Goal: Book appointment/travel/reservation

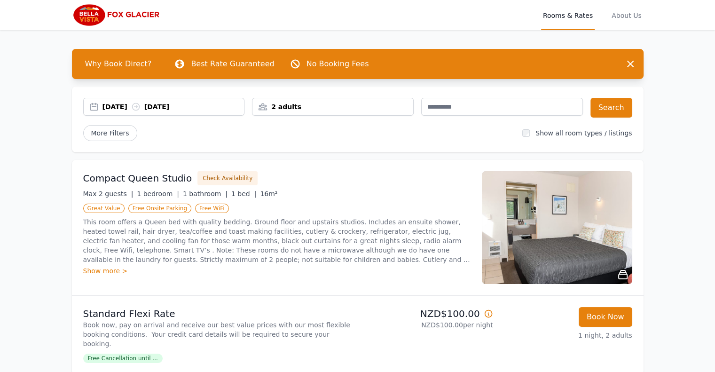
click at [119, 107] on div "[DATE] [DATE]" at bounding box center [173, 106] width 142 height 9
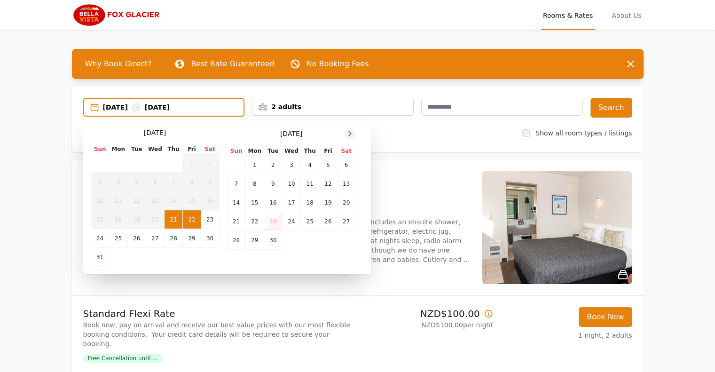
click at [351, 131] on icon at bounding box center [350, 134] width 8 height 8
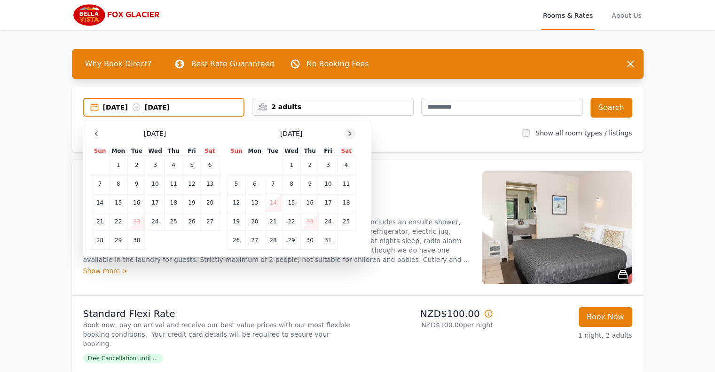
click at [351, 131] on icon at bounding box center [350, 134] width 8 height 8
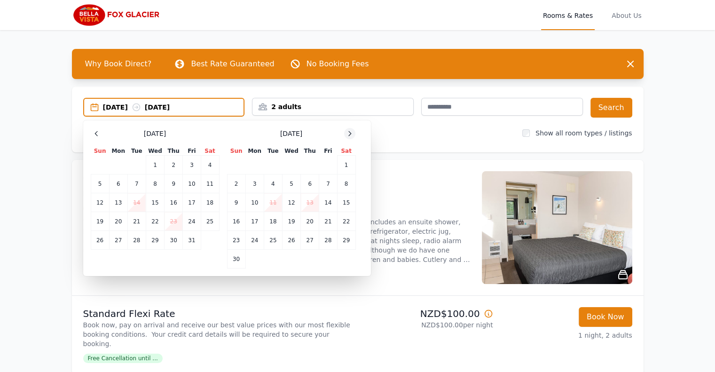
click at [351, 131] on icon at bounding box center [350, 134] width 8 height 8
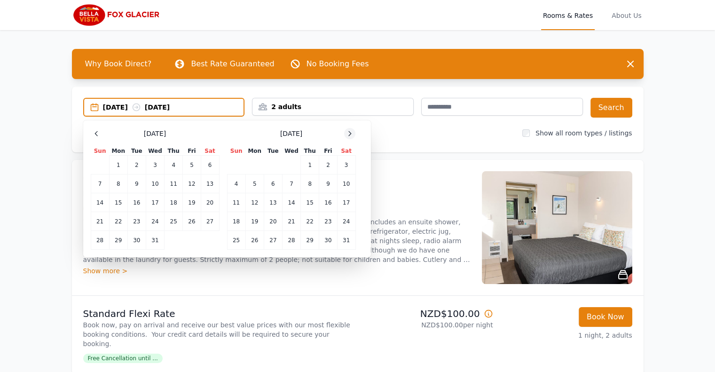
click at [350, 131] on icon at bounding box center [350, 134] width 8 height 8
click at [347, 218] on td "28" at bounding box center [346, 221] width 18 height 19
click at [348, 130] on icon at bounding box center [350, 134] width 8 height 8
click at [259, 163] on td "2" at bounding box center [254, 165] width 18 height 19
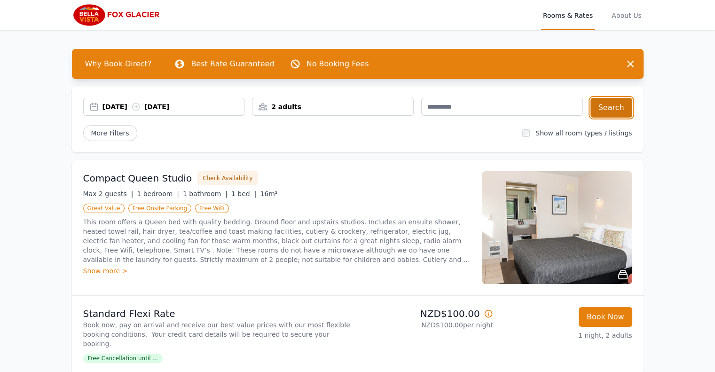
click at [603, 109] on button "Search" at bounding box center [611, 108] width 42 height 20
click at [566, 235] on img at bounding box center [557, 227] width 150 height 113
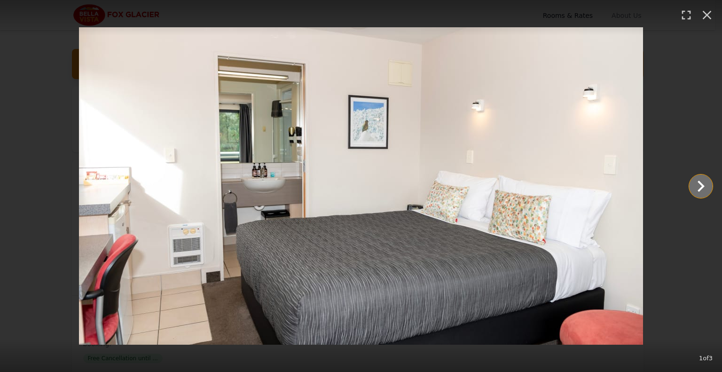
click at [699, 186] on icon "Show slide 2 of 3" at bounding box center [700, 186] width 23 height 23
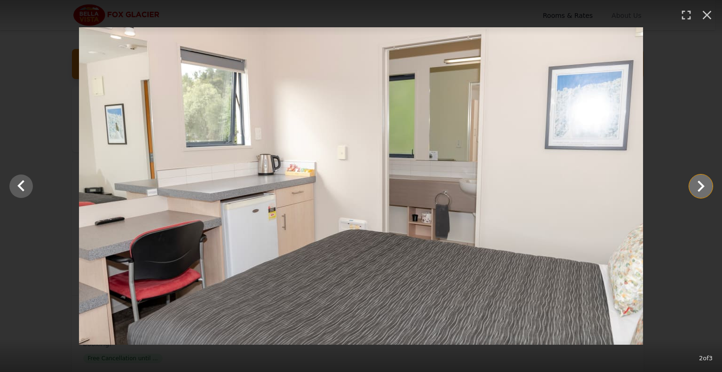
click at [699, 187] on icon "Show slide 3 of 3" at bounding box center [700, 186] width 23 height 23
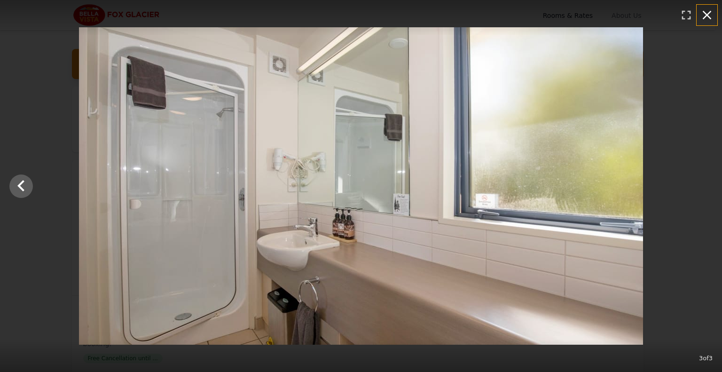
click at [705, 12] on icon "button" at bounding box center [706, 15] width 15 height 15
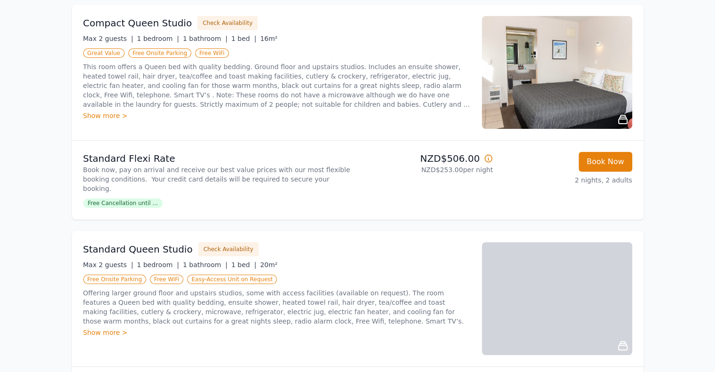
scroll to position [235, 0]
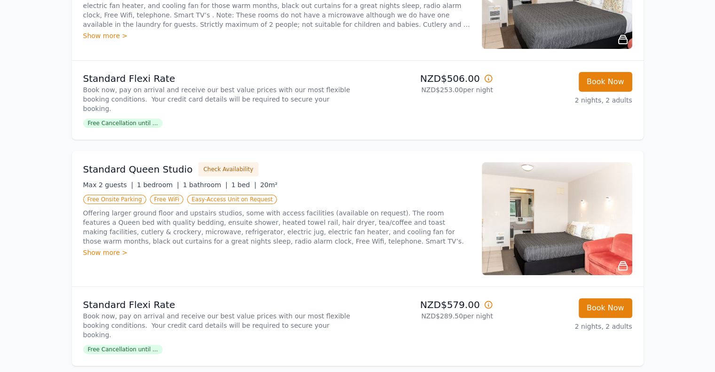
click at [564, 202] on img at bounding box center [557, 218] width 150 height 113
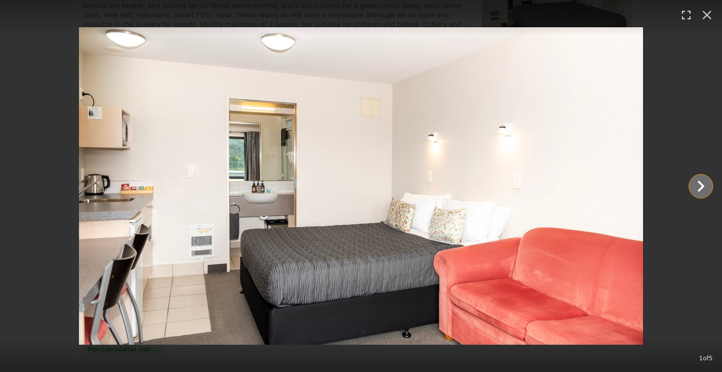
click at [699, 184] on icon "Show slide 2 of 5" at bounding box center [700, 186] width 23 height 23
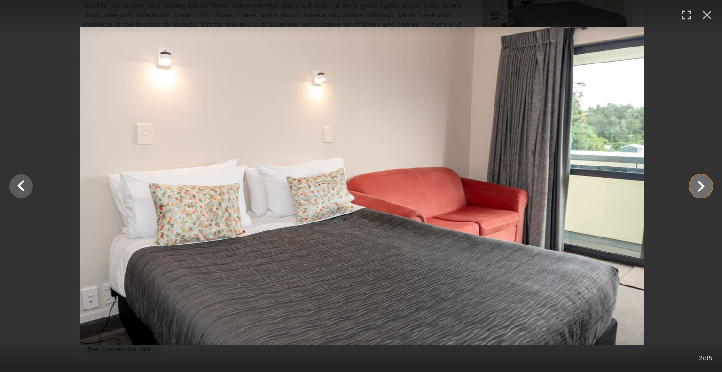
click at [699, 184] on icon "Show slide 3 of 5" at bounding box center [700, 186] width 23 height 23
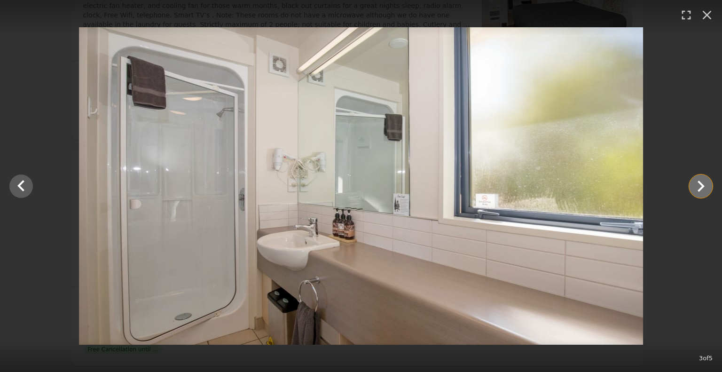
click at [699, 184] on icon "Show slide 4 of 5" at bounding box center [700, 186] width 23 height 23
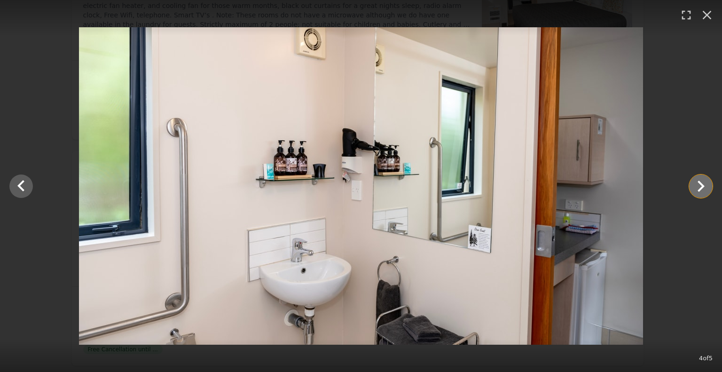
click at [699, 184] on icon "Show slide 5 of 5" at bounding box center [700, 186] width 23 height 23
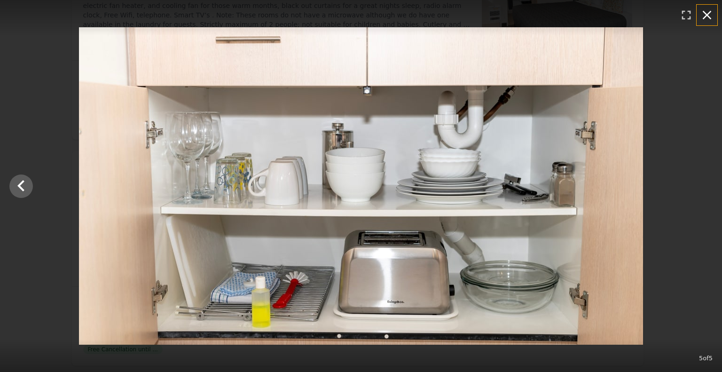
click at [714, 17] on button "button" at bounding box center [706, 15] width 21 height 21
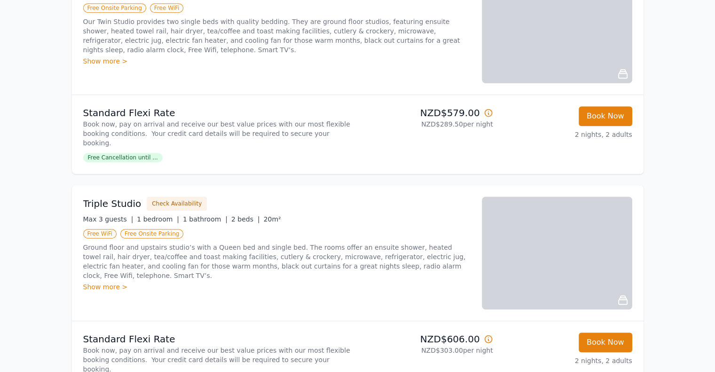
scroll to position [705, 0]
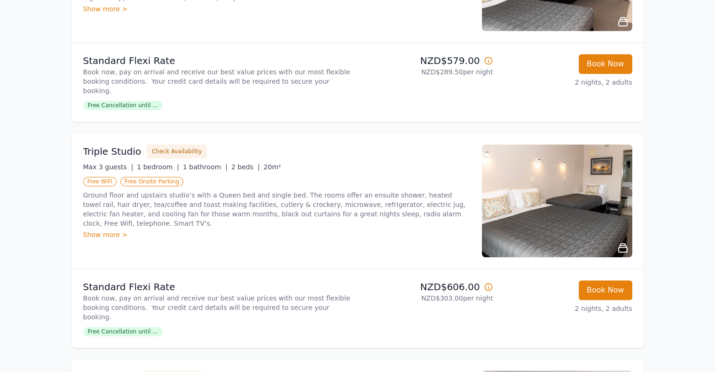
click at [572, 193] on img at bounding box center [557, 200] width 150 height 113
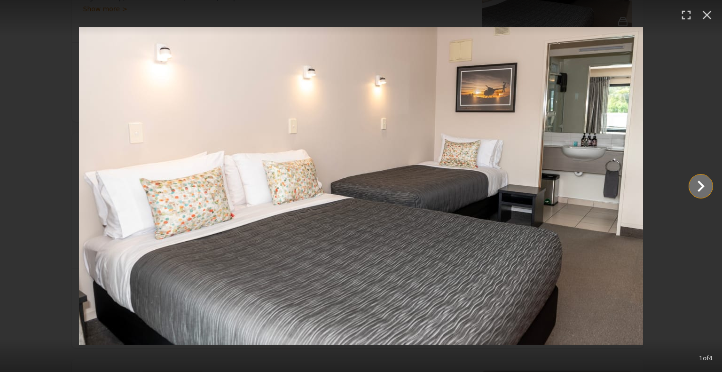
click at [696, 183] on icon "Show slide 2 of 4" at bounding box center [700, 186] width 23 height 23
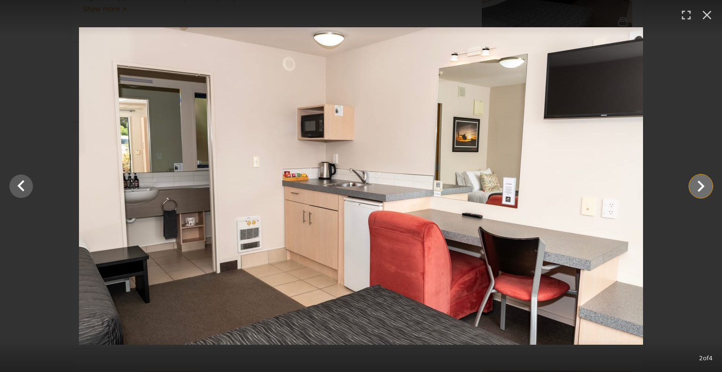
click at [696, 183] on icon "Show slide 3 of 4" at bounding box center [700, 186] width 23 height 23
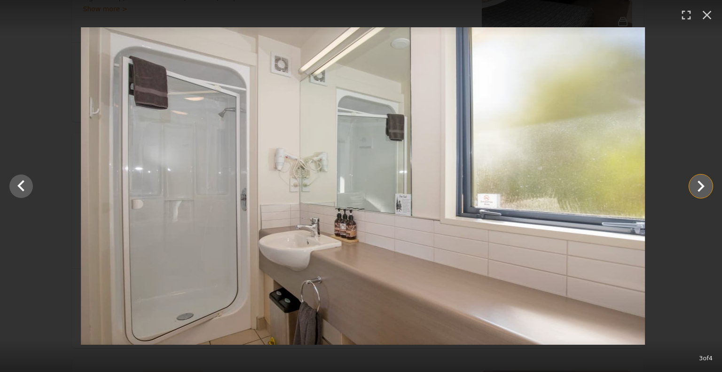
click at [696, 184] on icon "Show slide 4 of 4" at bounding box center [700, 186] width 23 height 23
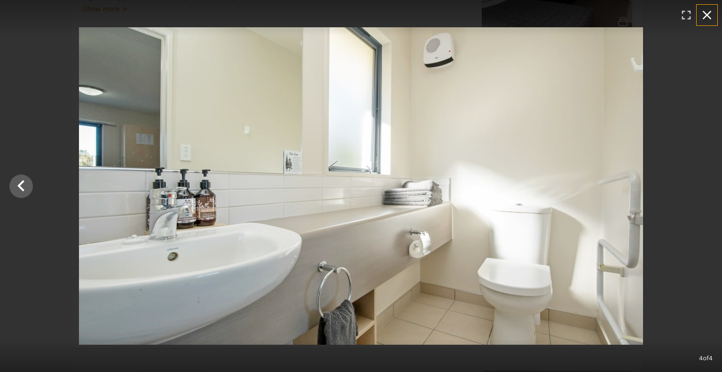
click at [703, 20] on icon "button" at bounding box center [706, 15] width 15 height 15
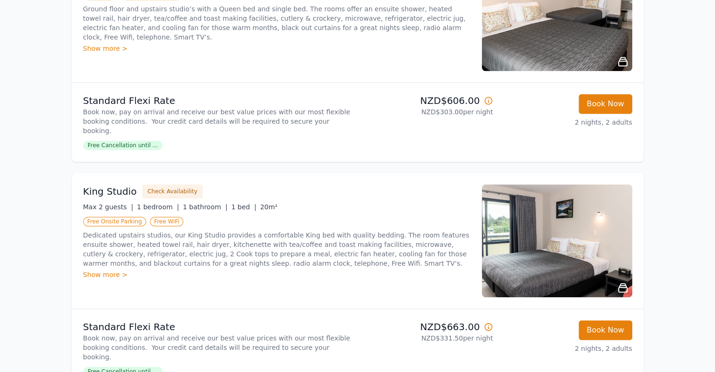
scroll to position [893, 0]
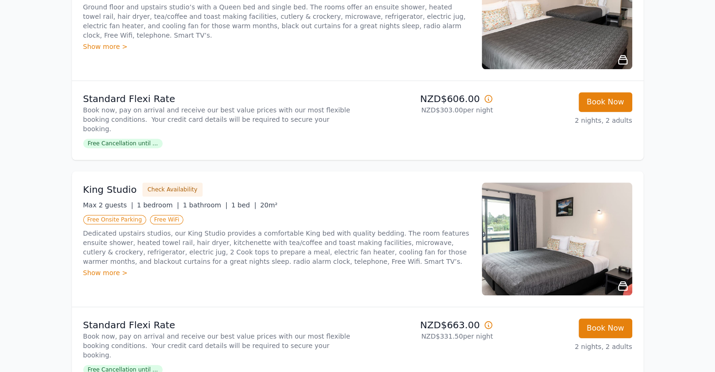
click at [521, 190] on img at bounding box center [557, 238] width 150 height 113
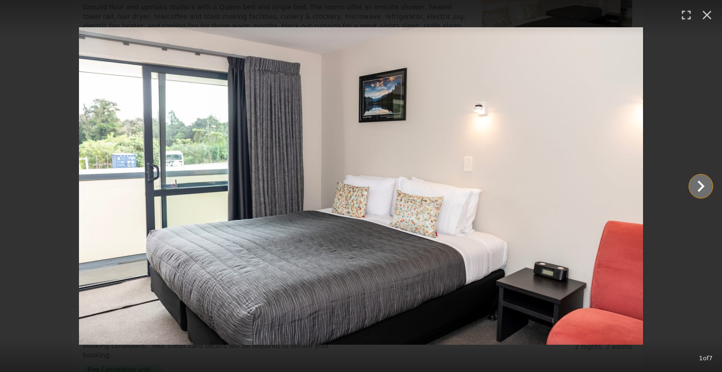
click at [704, 185] on icon "Show slide 2 of 7" at bounding box center [700, 186] width 23 height 23
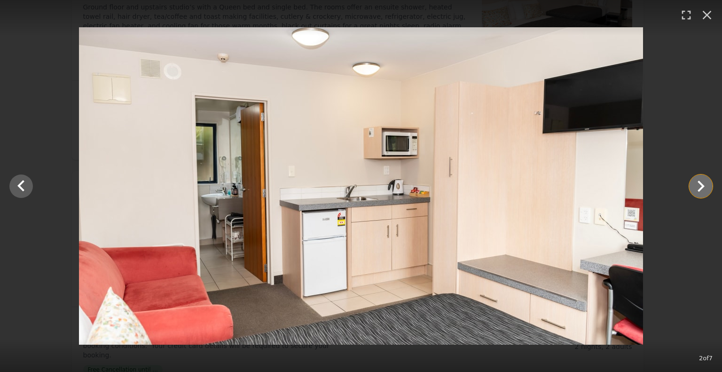
click at [704, 185] on icon "Show slide 3 of 7" at bounding box center [700, 186] width 23 height 23
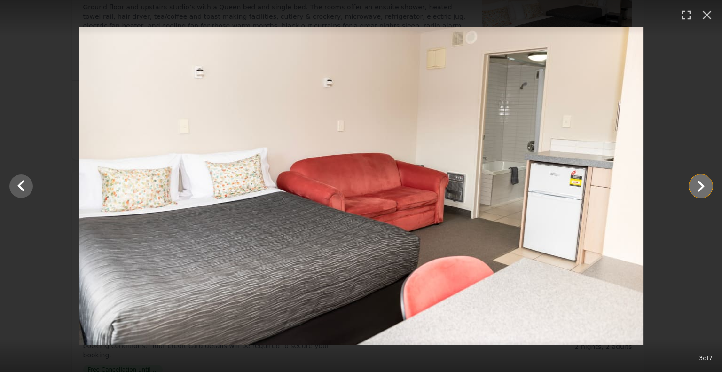
click at [704, 185] on icon "Show slide 4 of 7" at bounding box center [700, 186] width 23 height 23
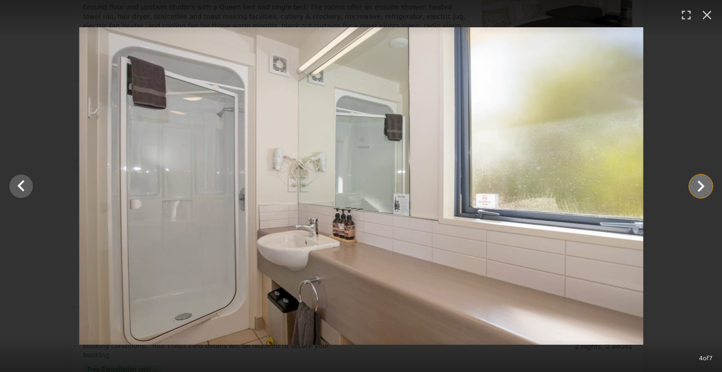
click at [704, 185] on icon "Show slide 5 of 7" at bounding box center [700, 186] width 23 height 23
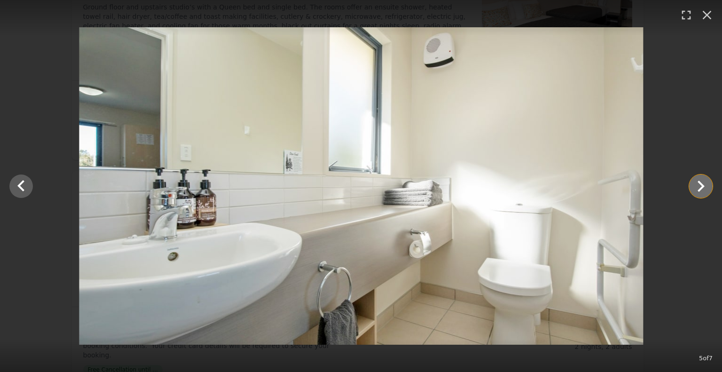
click at [704, 185] on icon "Show slide 6 of 7" at bounding box center [700, 186] width 23 height 23
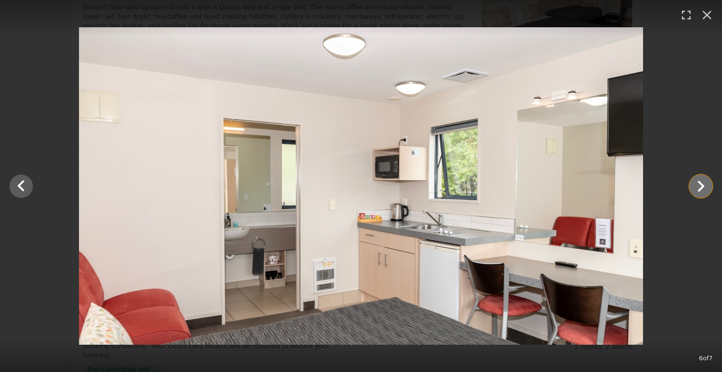
click at [704, 185] on icon "Show slide 7 of 7" at bounding box center [700, 186] width 23 height 23
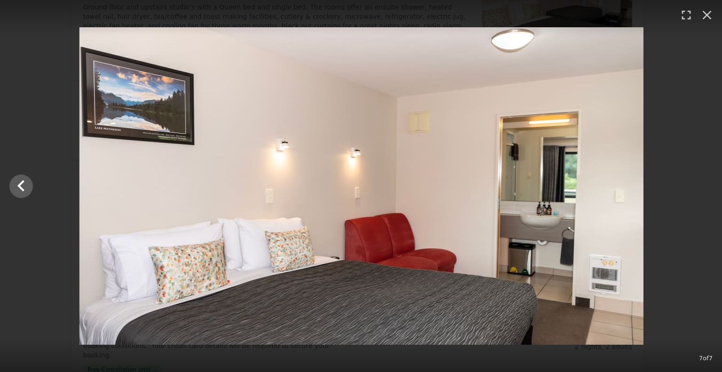
click at [704, 185] on div at bounding box center [361, 185] width 722 height 317
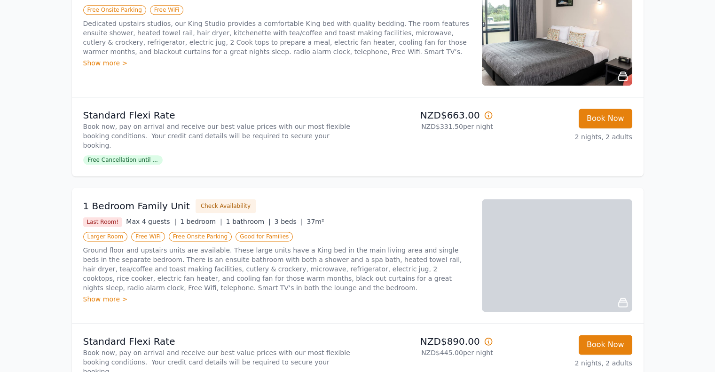
scroll to position [1128, 0]
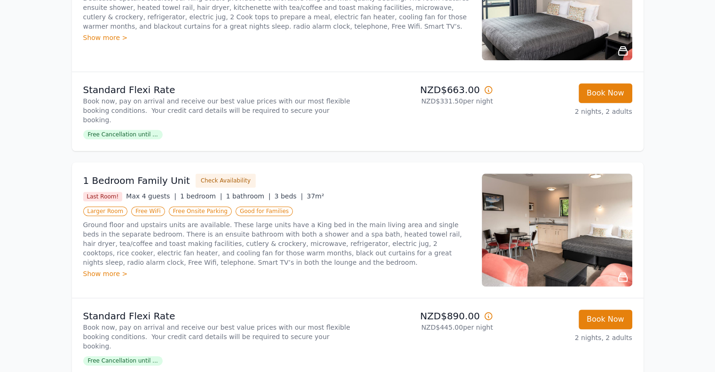
click at [553, 184] on img at bounding box center [557, 229] width 150 height 113
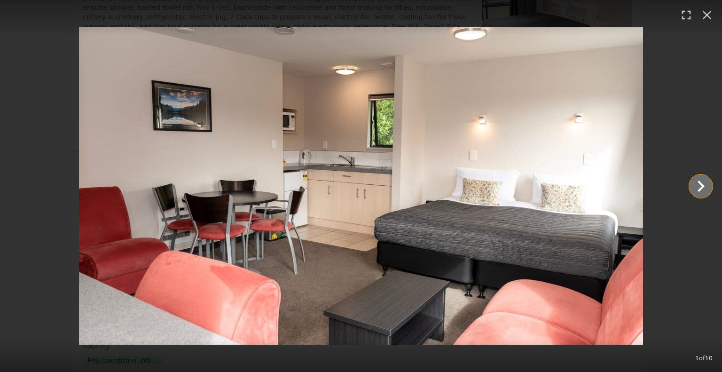
click at [696, 187] on icon "Show slide 2 of 10" at bounding box center [700, 186] width 23 height 23
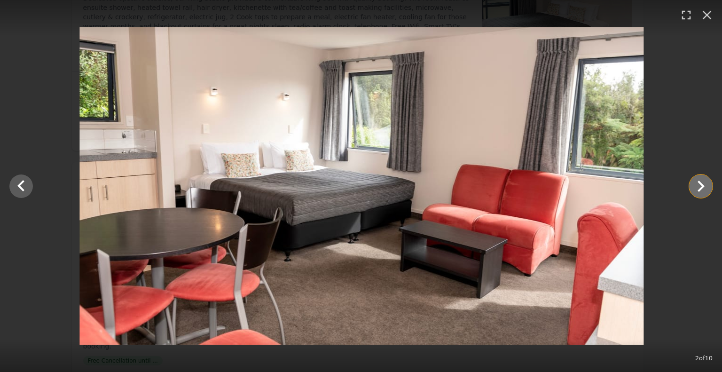
click at [696, 187] on icon "Show slide 3 of 10" at bounding box center [700, 186] width 23 height 23
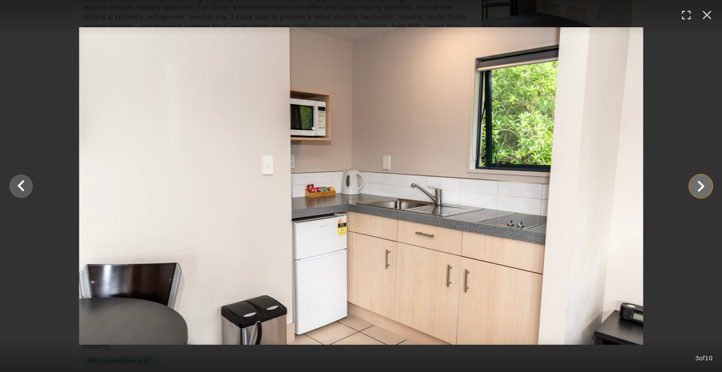
click at [696, 187] on icon "Show slide 4 of 10" at bounding box center [700, 186] width 23 height 23
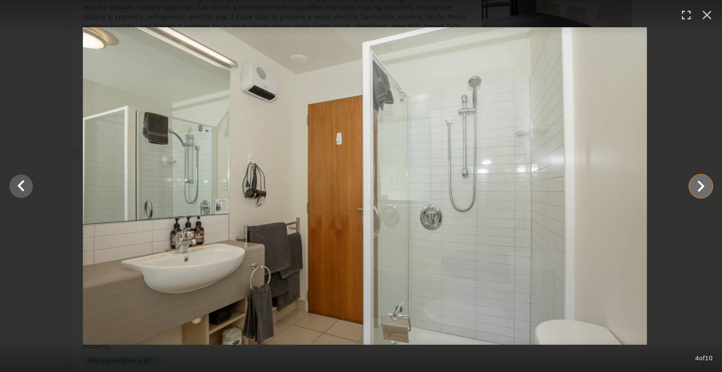
click at [696, 187] on icon "Show slide 5 of 10" at bounding box center [700, 186] width 23 height 23
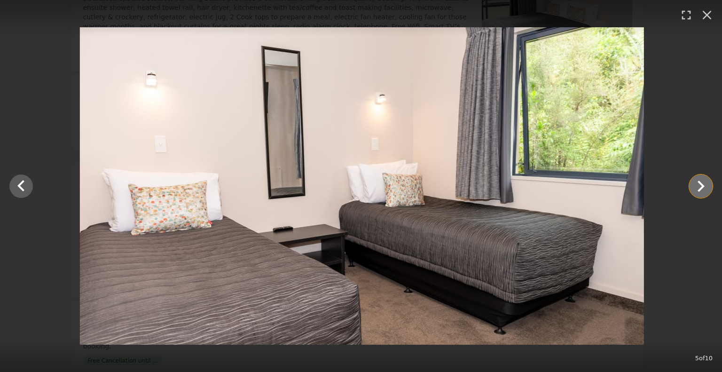
click at [696, 187] on icon "Show slide 6 of 10" at bounding box center [700, 186] width 23 height 23
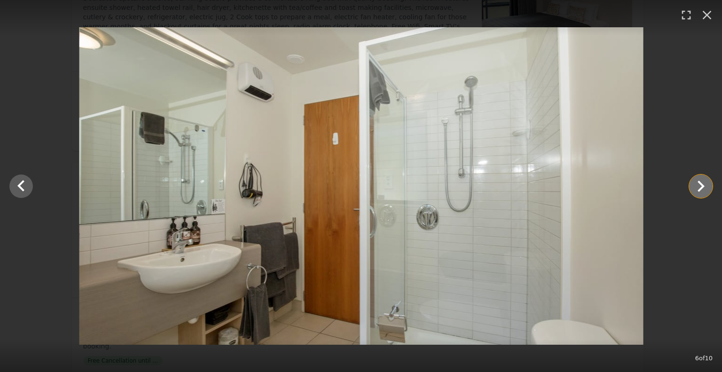
click at [696, 187] on icon "Show slide 7 of 10" at bounding box center [700, 186] width 23 height 23
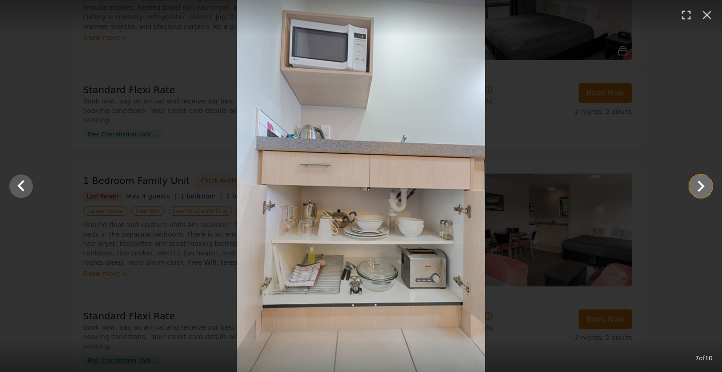
click at [696, 187] on icon "Show slide 8 of 10" at bounding box center [700, 186] width 23 height 23
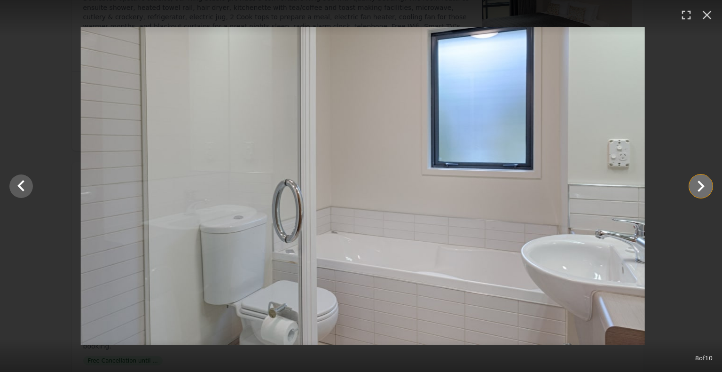
click at [696, 187] on icon "Show slide 9 of 10" at bounding box center [700, 186] width 23 height 23
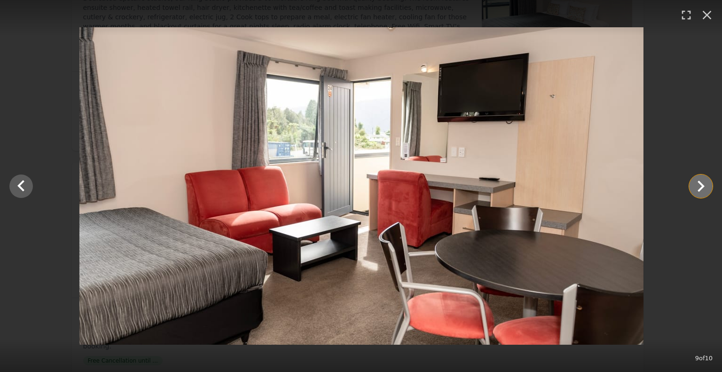
click at [696, 187] on icon "Show slide 10 of 10" at bounding box center [700, 186] width 23 height 23
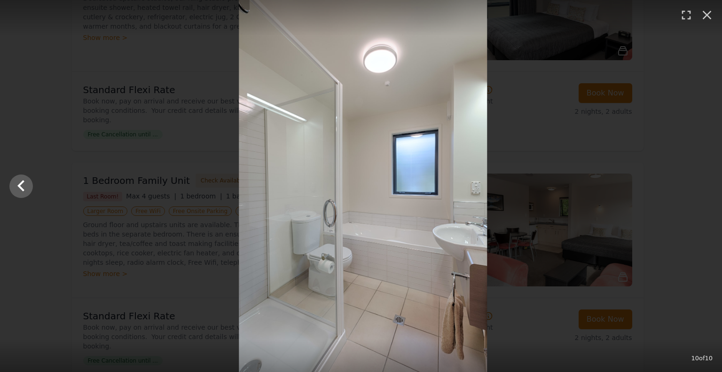
click at [696, 187] on div at bounding box center [363, 186] width 722 height 372
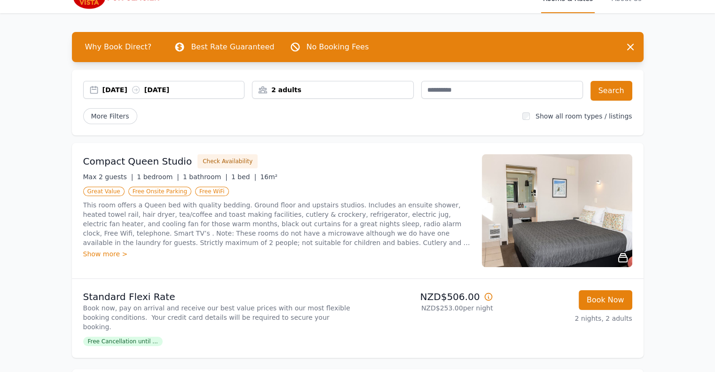
scroll to position [0, 0]
